Goal: Task Accomplishment & Management: Use online tool/utility

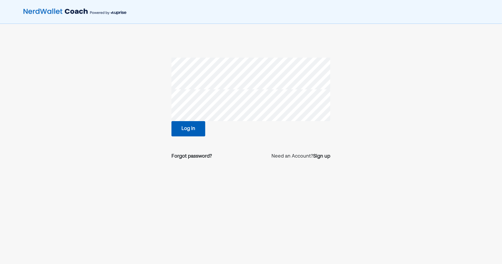
click at [186, 129] on button "Log in" at bounding box center [188, 128] width 34 height 15
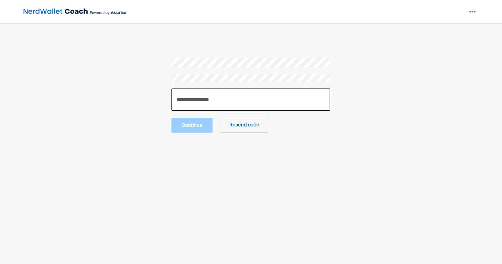
click at [214, 104] on input "number" at bounding box center [250, 99] width 159 height 22
paste input "******"
type input "******"
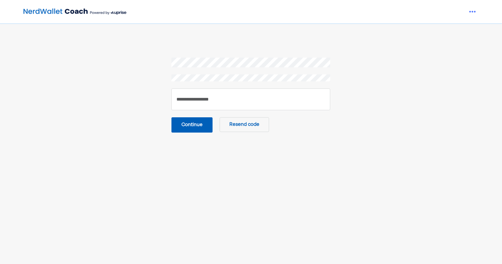
click at [200, 127] on button "Continue" at bounding box center [191, 124] width 41 height 15
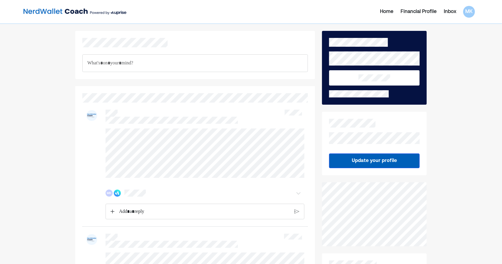
click at [389, 9] on div "Home" at bounding box center [387, 11] width 14 height 7
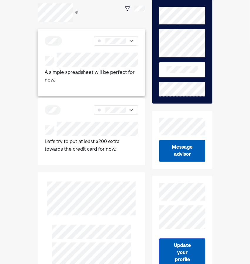
scroll to position [31, 0]
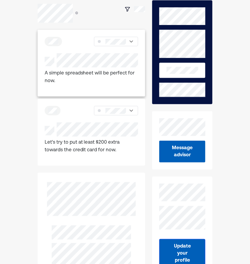
click at [113, 71] on p "A simple spreadsheet will be perfect for now." at bounding box center [92, 77] width 94 height 15
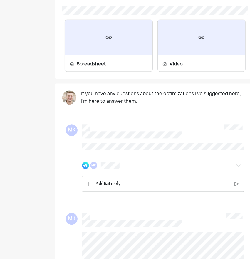
scroll to position [359, 0]
click at [120, 48] on div at bounding box center [109, 37] width 88 height 35
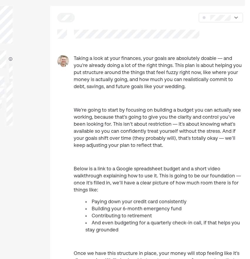
scroll to position [0, 5]
